Goal: Task Accomplishment & Management: Complete application form

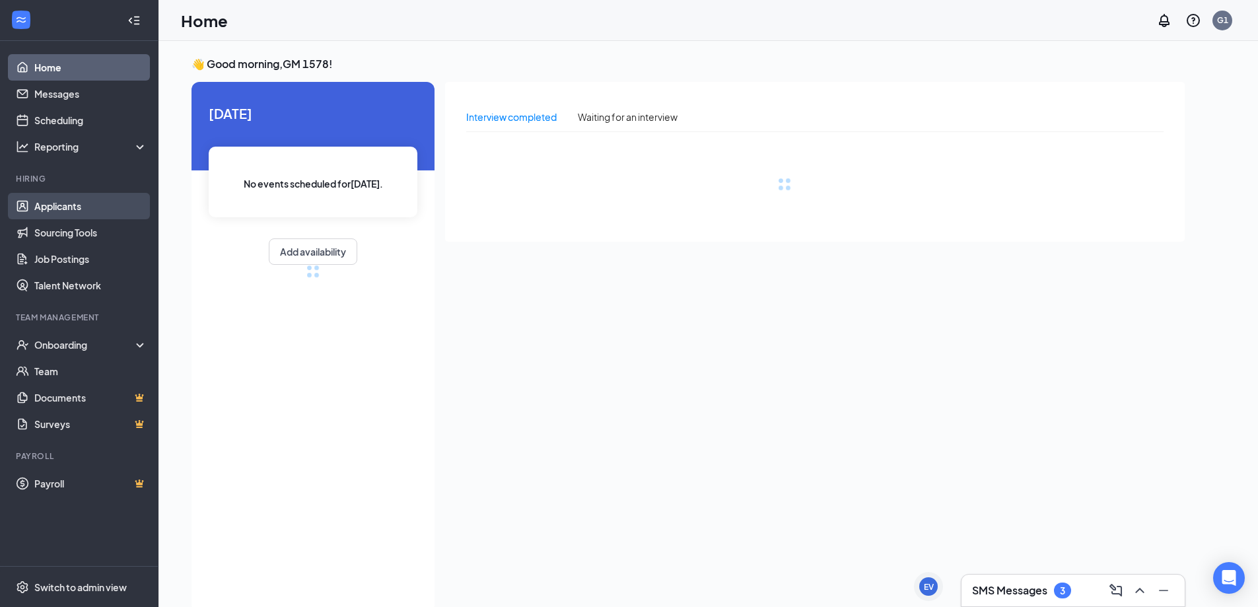
click at [70, 213] on link "Applicants" at bounding box center [90, 206] width 113 height 26
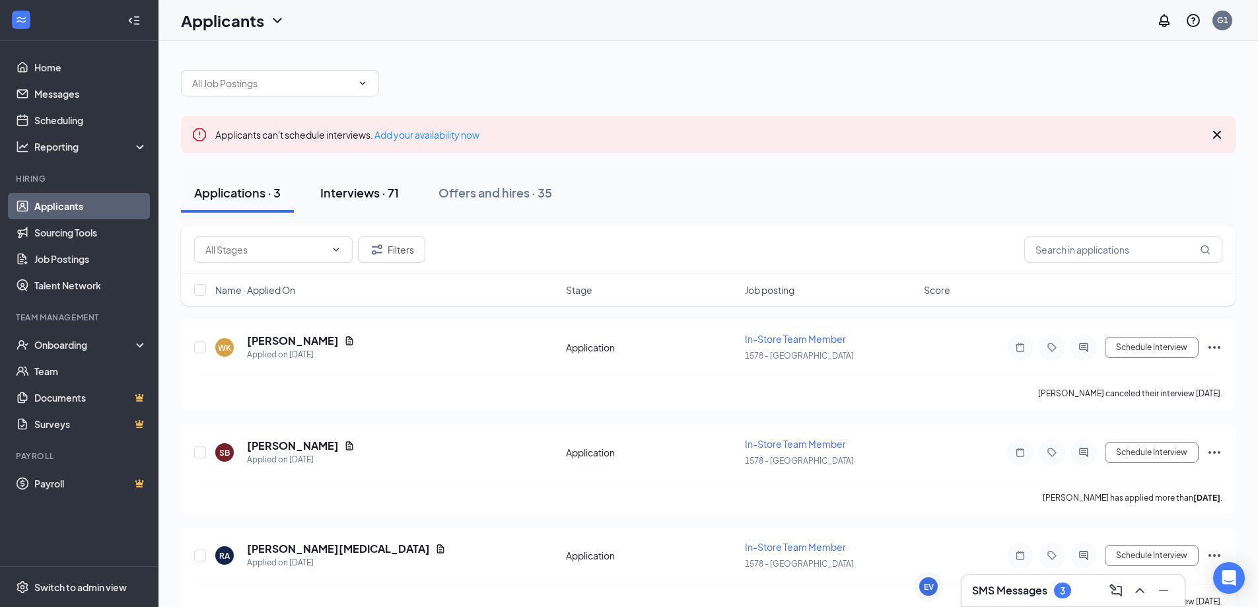
click at [347, 192] on div "Interviews · 71" at bounding box center [359, 192] width 79 height 17
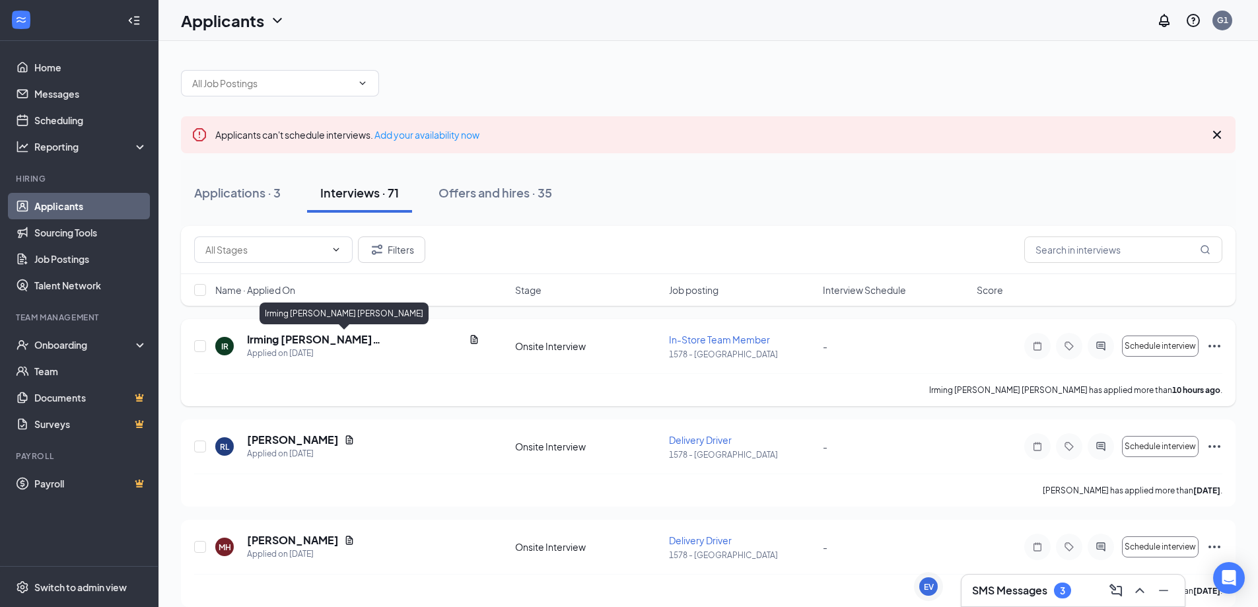
click at [284, 339] on h5 "Irming [PERSON_NAME] [PERSON_NAME]" at bounding box center [355, 339] width 217 height 15
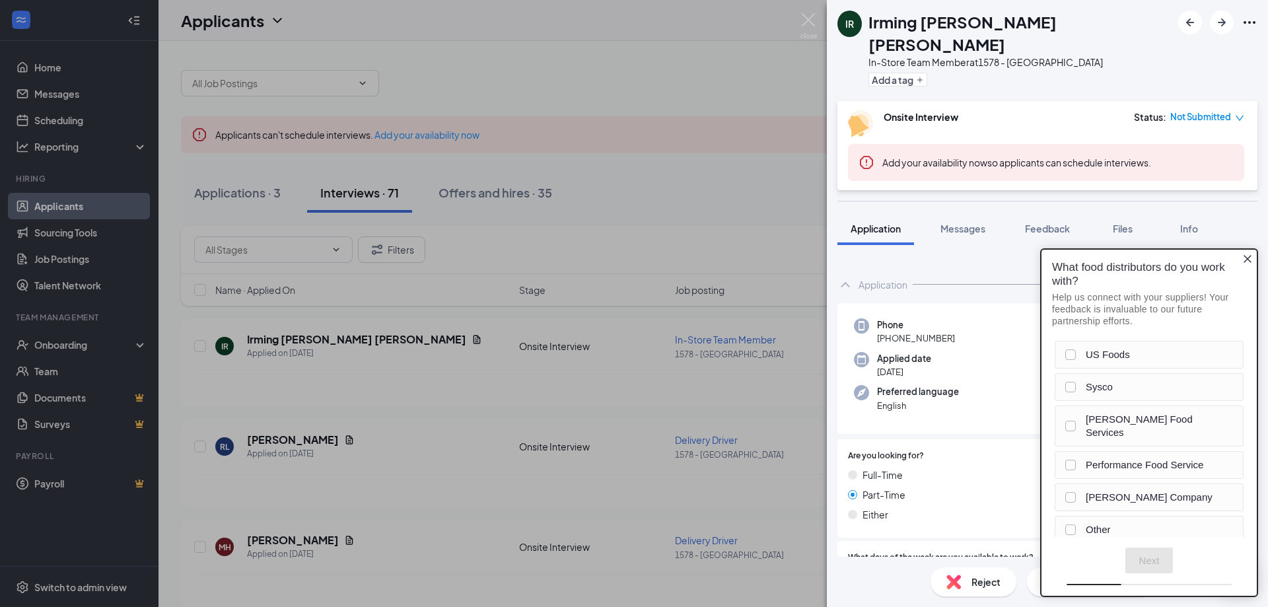
click at [1247, 256] on icon "Close button" at bounding box center [1247, 259] width 11 height 11
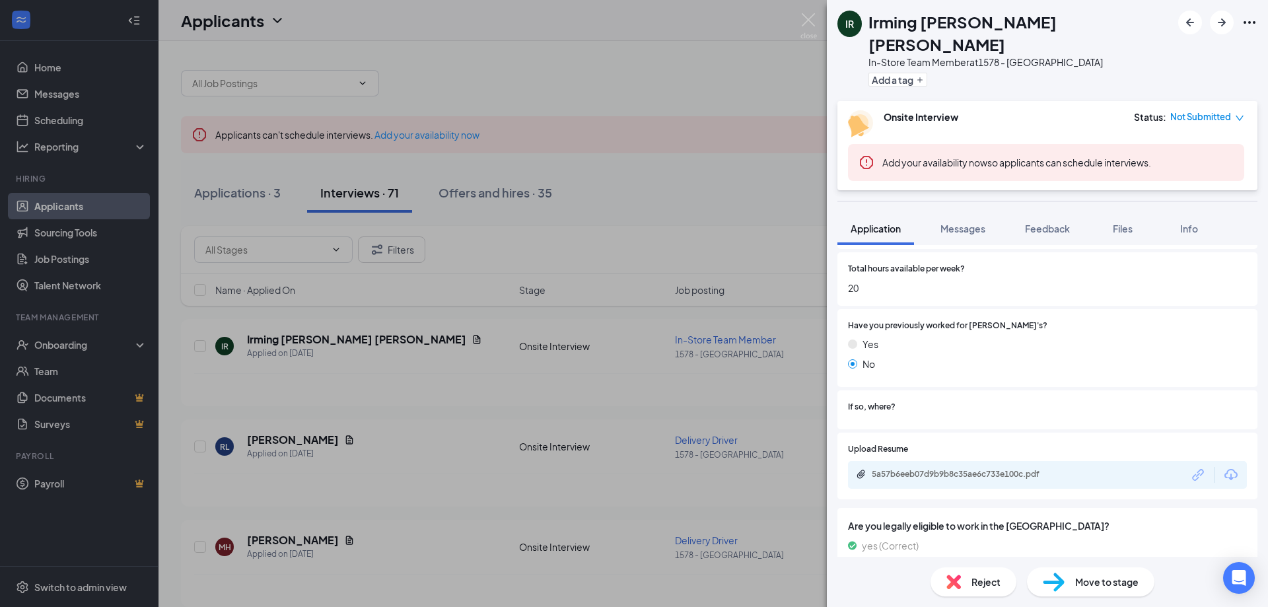
scroll to position [564, 0]
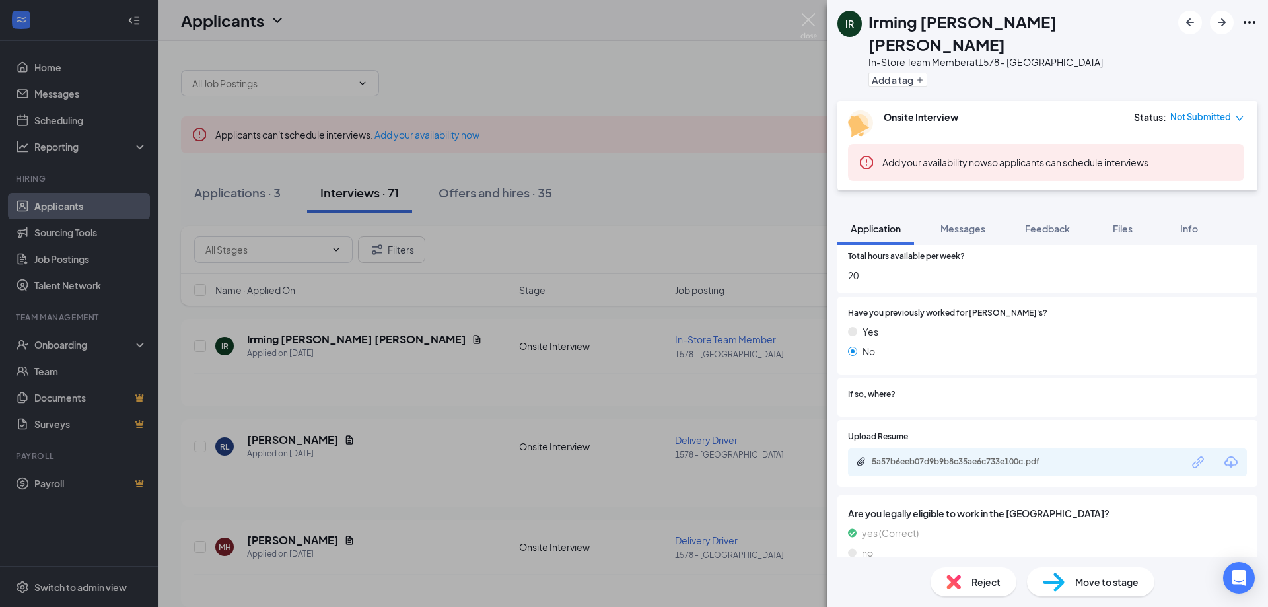
click at [1111, 584] on span "Move to stage" at bounding box center [1106, 582] width 63 height 15
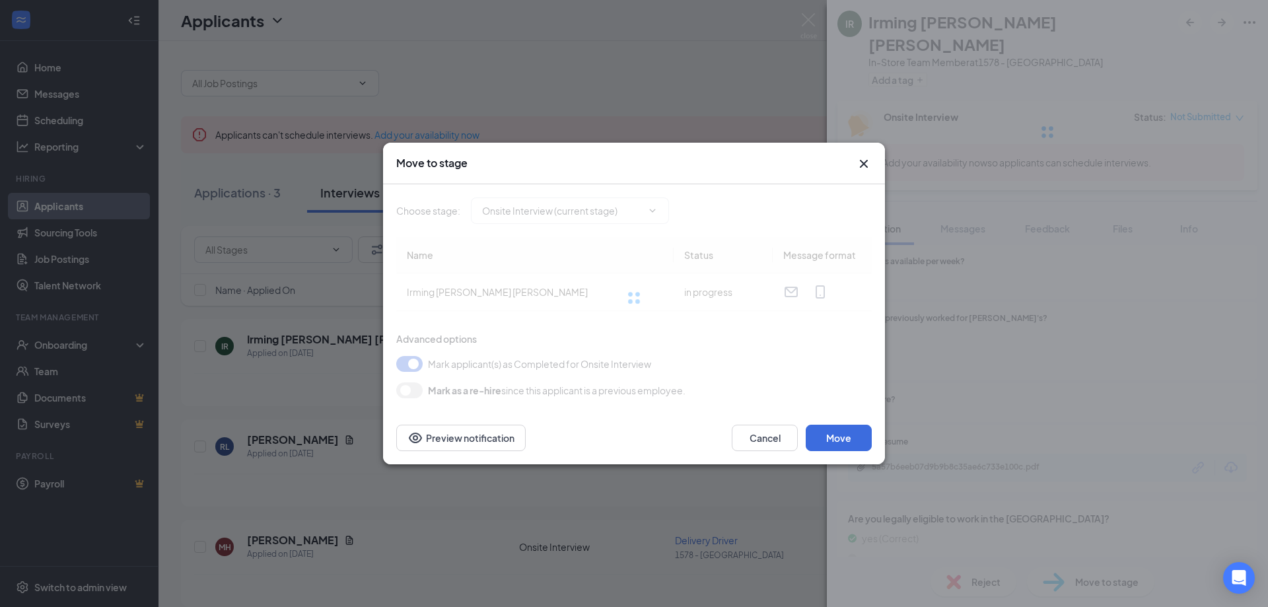
type input "Hiring Complete (final stage)"
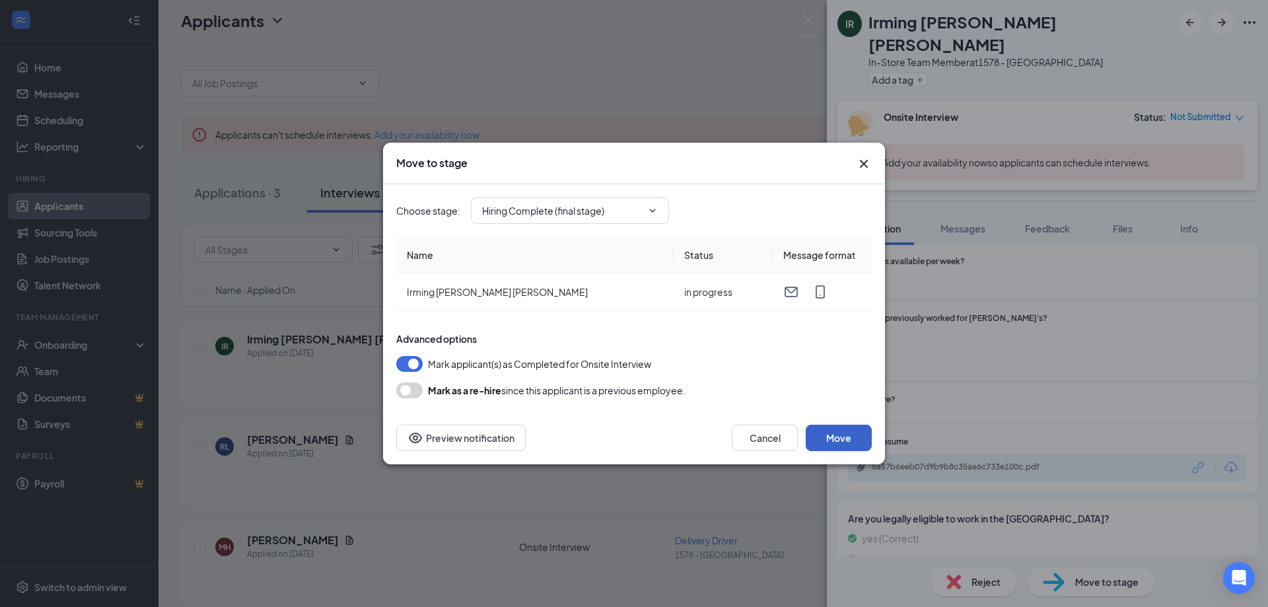
click at [848, 442] on button "Move" at bounding box center [839, 438] width 66 height 26
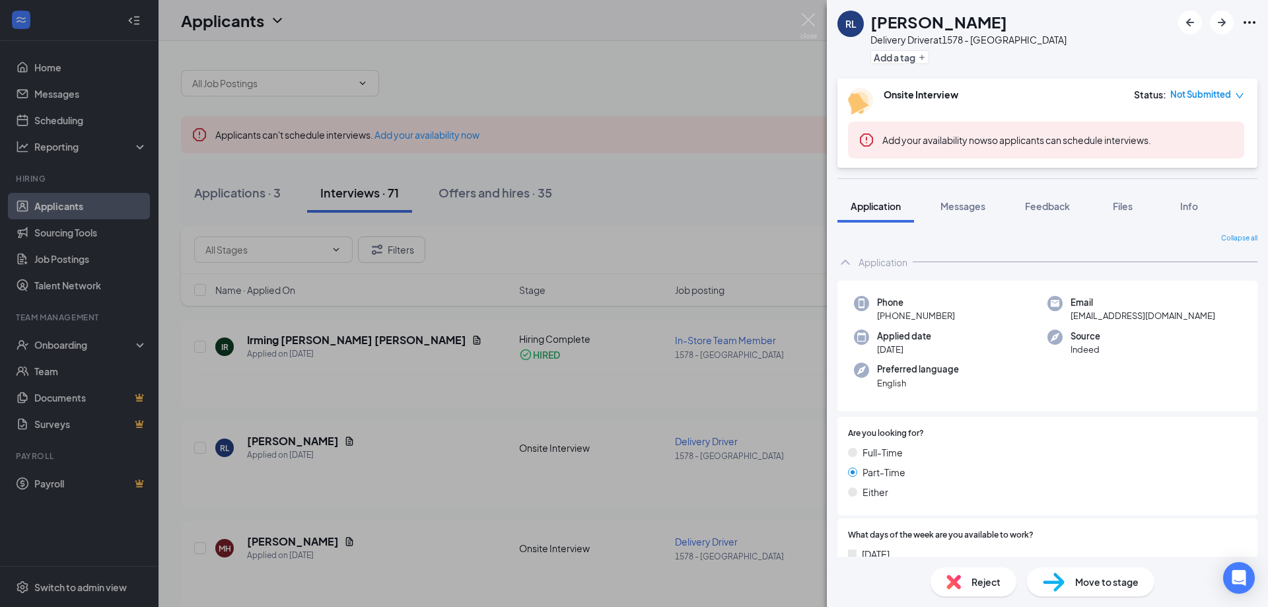
click at [625, 165] on div "[PERSON_NAME] Delivery Driver at 1578 - [GEOGRAPHIC_DATA] Add a tag Onsite Inte…" at bounding box center [634, 303] width 1268 height 607
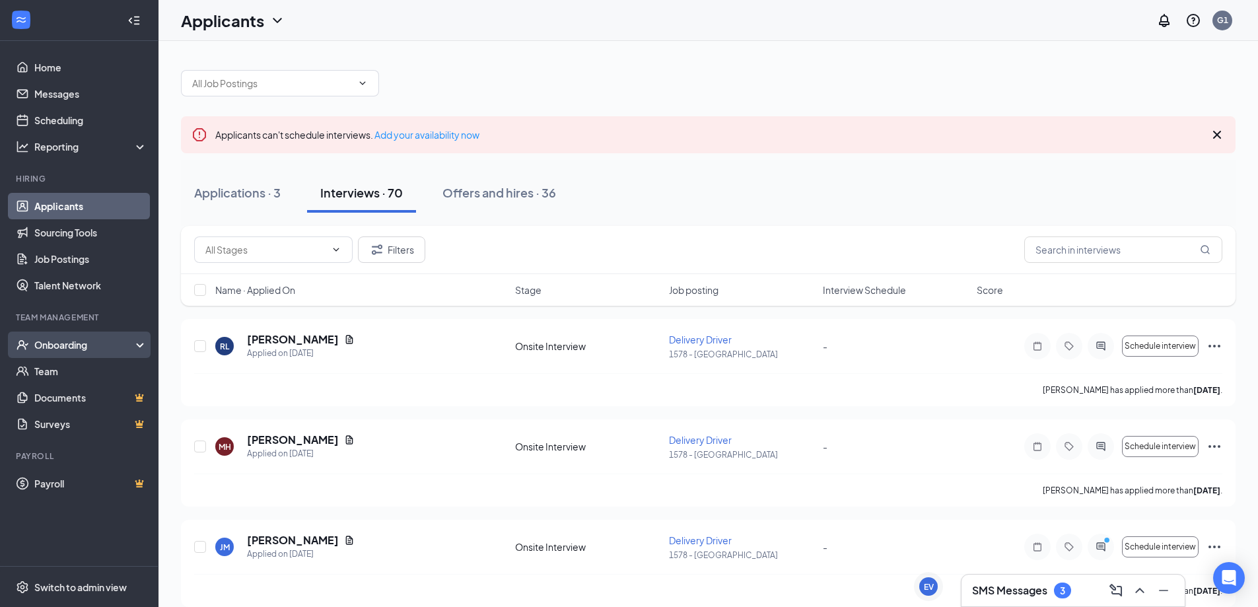
click at [74, 347] on div "Onboarding" at bounding box center [85, 344] width 102 height 13
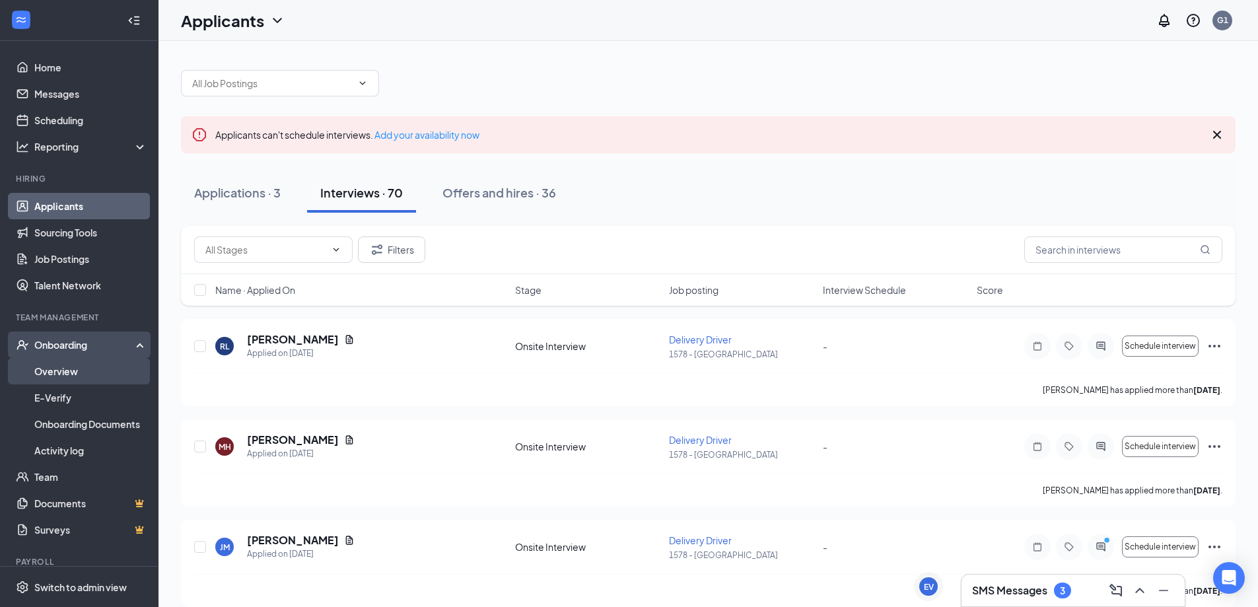
click at [83, 374] on link "Overview" at bounding box center [90, 371] width 113 height 26
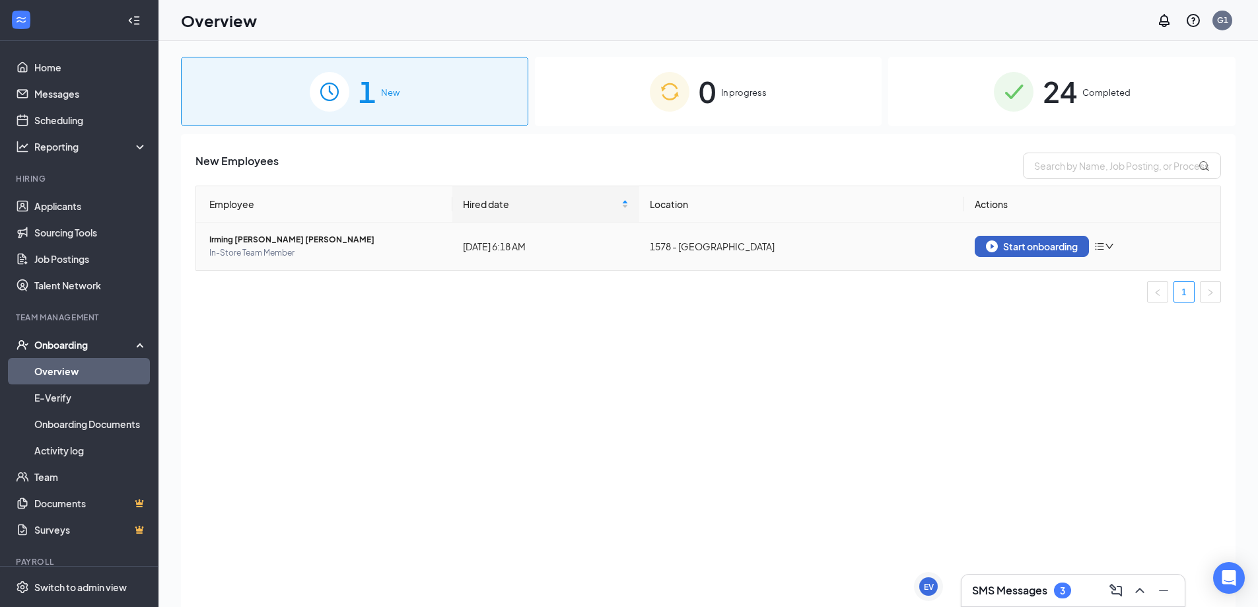
click at [1040, 247] on div "Start onboarding" at bounding box center [1032, 246] width 92 height 12
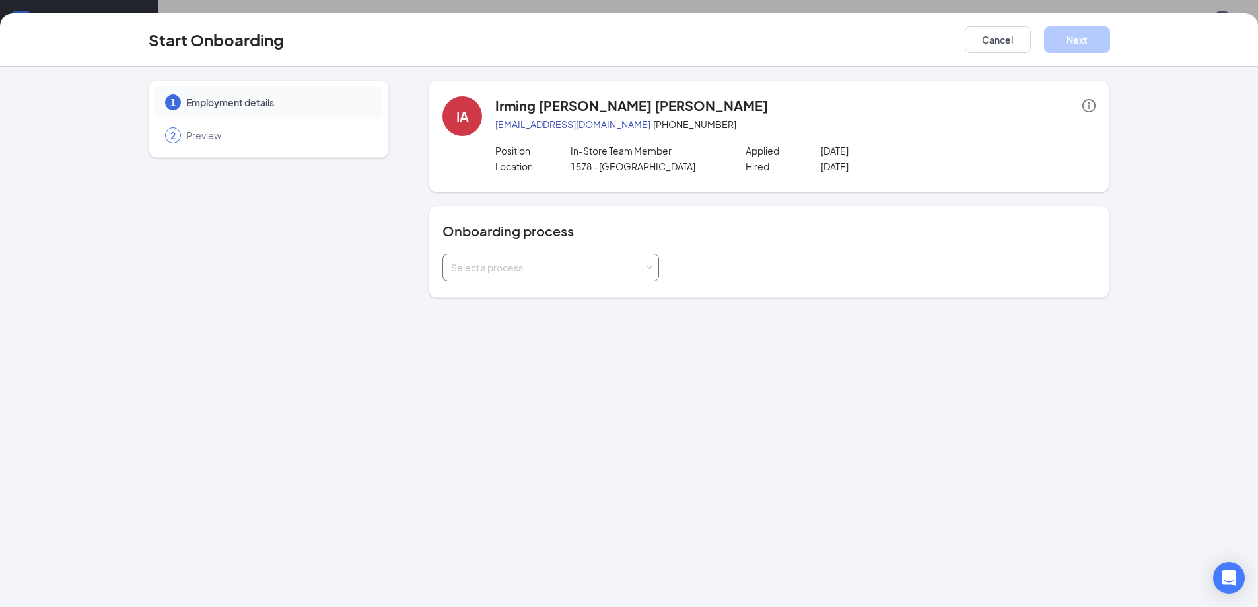
click at [586, 269] on div "Select a process" at bounding box center [548, 267] width 194 height 13
click at [522, 303] on li "Onboarding Process" at bounding box center [550, 296] width 217 height 24
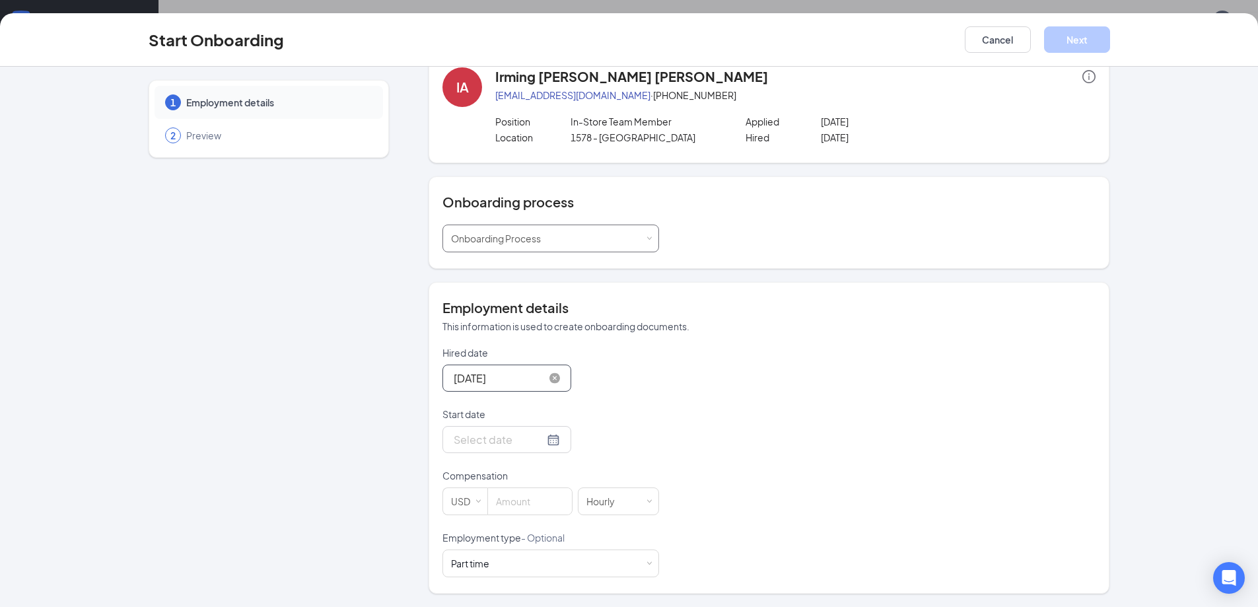
scroll to position [59, 0]
click at [541, 445] on div at bounding box center [507, 439] width 106 height 17
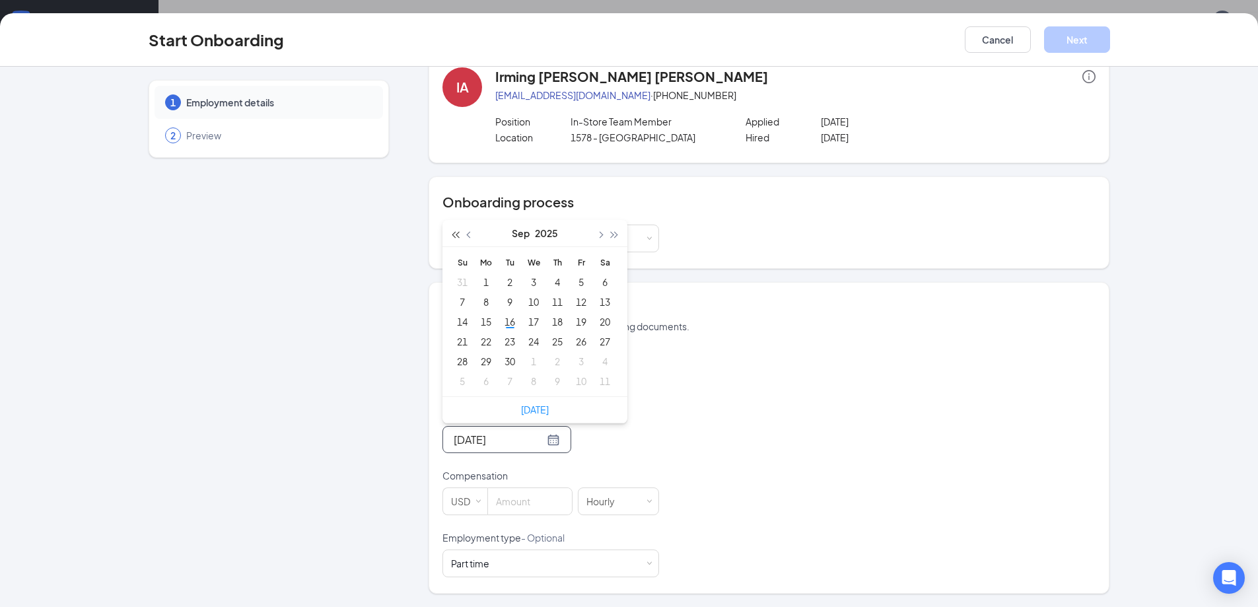
type input "[DATE]"
click at [553, 322] on div "18" at bounding box center [557, 322] width 16 height 16
click at [546, 507] on input at bounding box center [530, 501] width 84 height 26
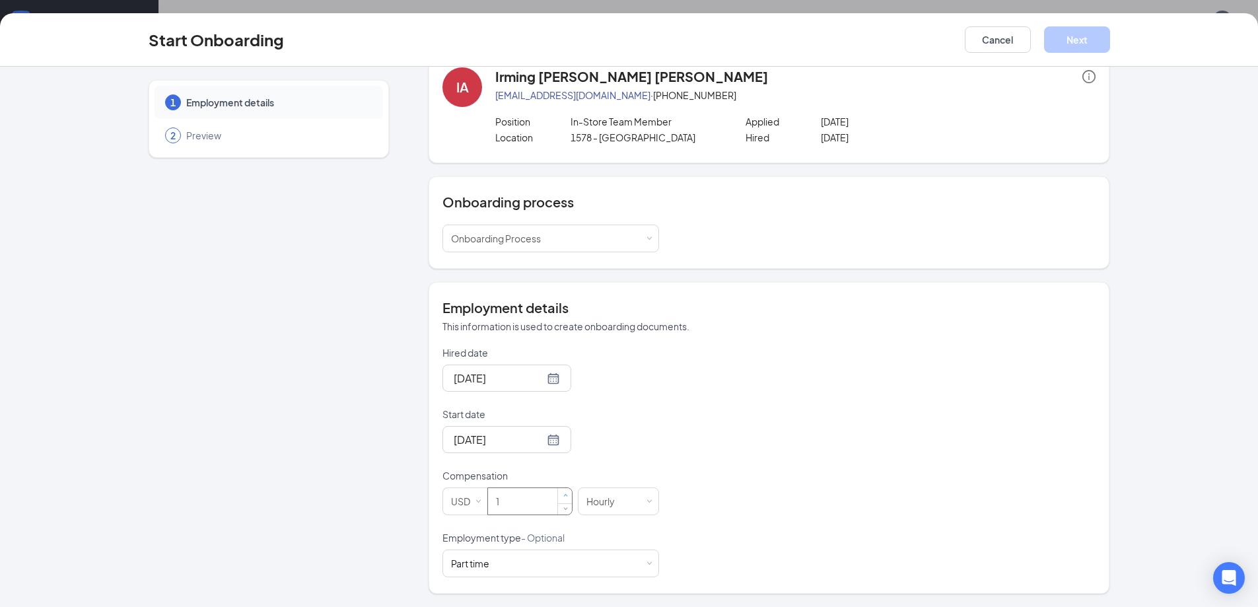
click at [563, 495] on span "Increase Value" at bounding box center [565, 496] width 5 height 5
type input "2"
click at [563, 495] on span "Increase Value" at bounding box center [565, 496] width 5 height 5
click at [549, 492] on input "2" at bounding box center [530, 501] width 84 height 26
click at [860, 503] on div "Hired date [DATE] Start date [DATE] [DATE] Su Mo Tu We Th Fr Sa 31 1 2 3 4 5 6 …" at bounding box center [768, 461] width 653 height 231
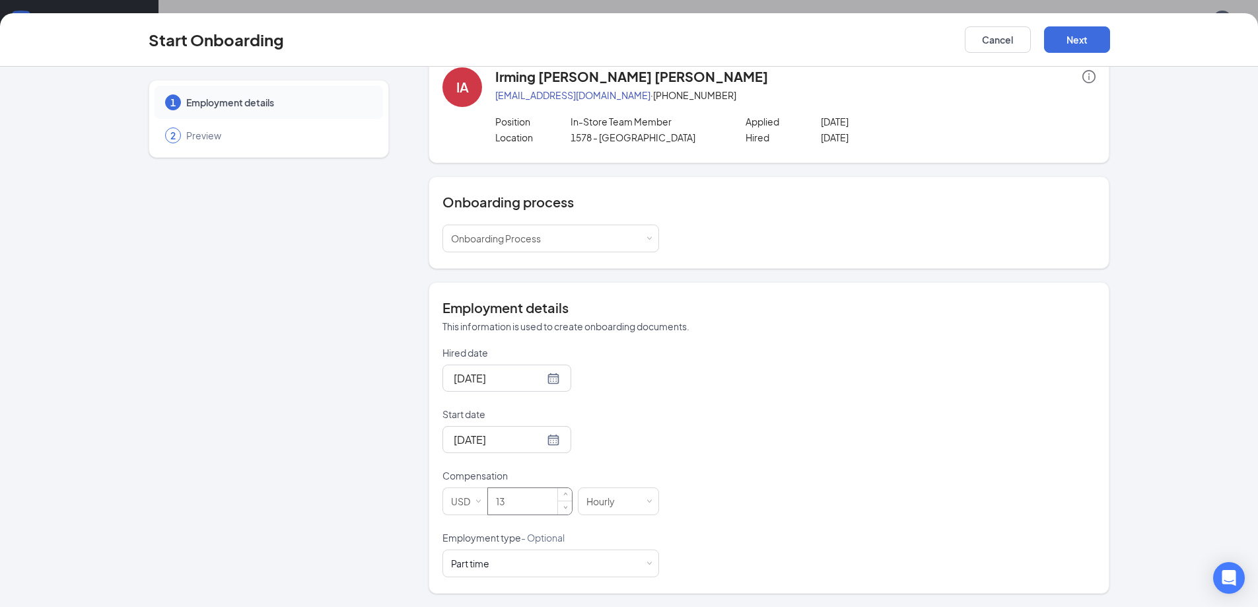
click at [524, 512] on input "13" at bounding box center [530, 501] width 84 height 26
type input "14"
click at [1083, 46] on button "Next" at bounding box center [1077, 39] width 66 height 26
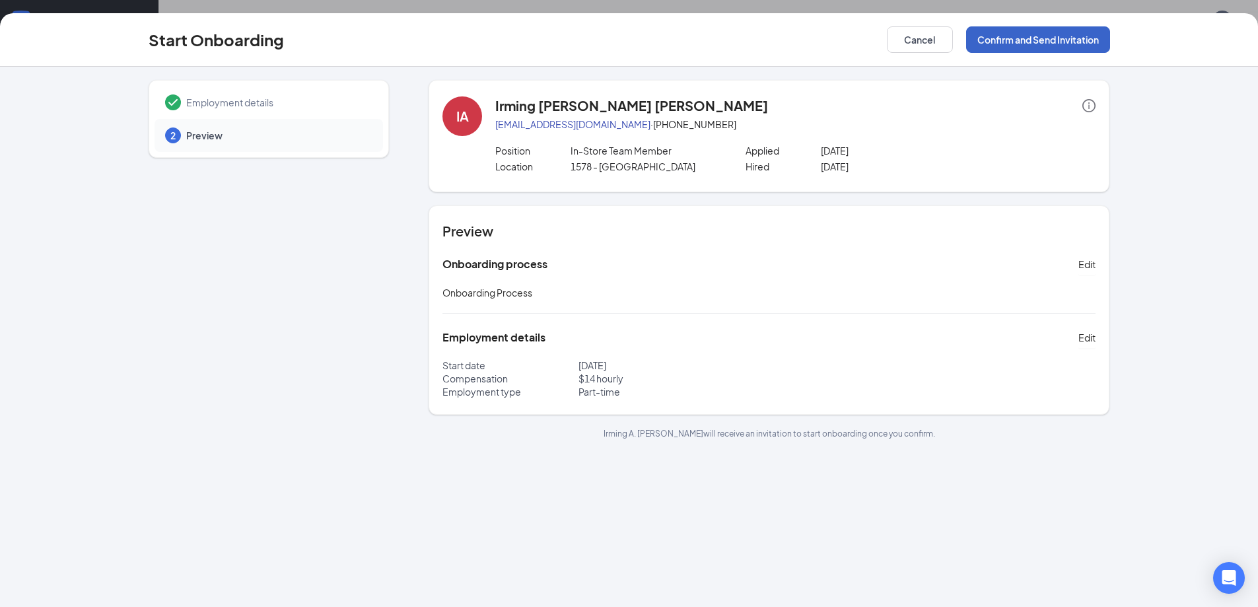
click at [1024, 42] on button "Confirm and Send Invitation" at bounding box center [1038, 39] width 144 height 26
